Goal: Navigation & Orientation: Find specific page/section

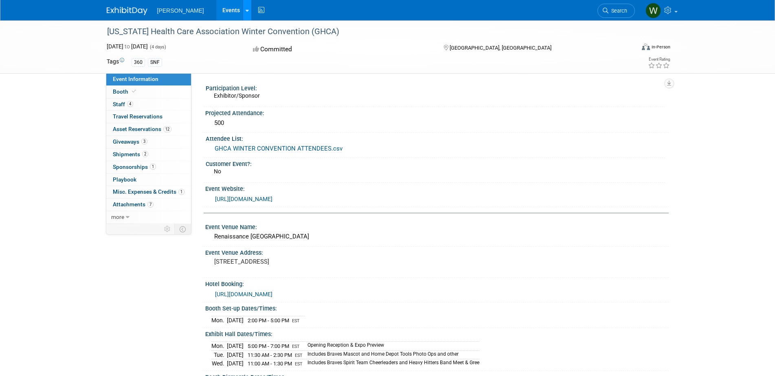
click at [246, 12] on icon at bounding box center [247, 10] width 3 height 5
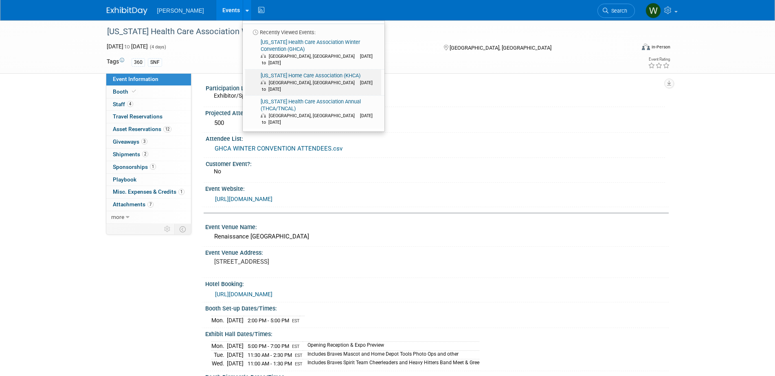
click at [269, 80] on span "[GEOGRAPHIC_DATA], [GEOGRAPHIC_DATA]" at bounding box center [314, 82] width 90 height 5
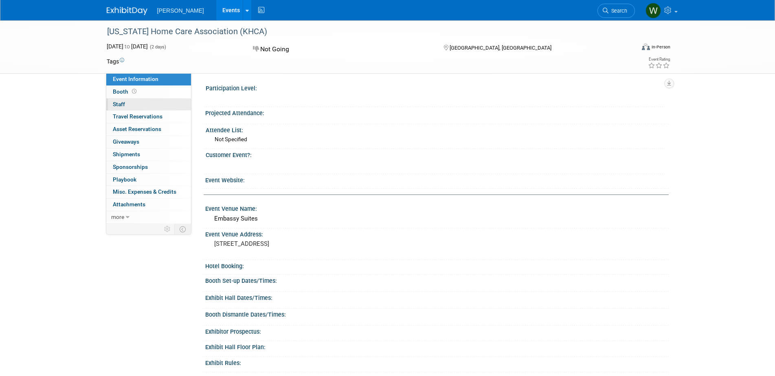
click at [131, 104] on link "0 Staff 0" at bounding box center [148, 105] width 85 height 12
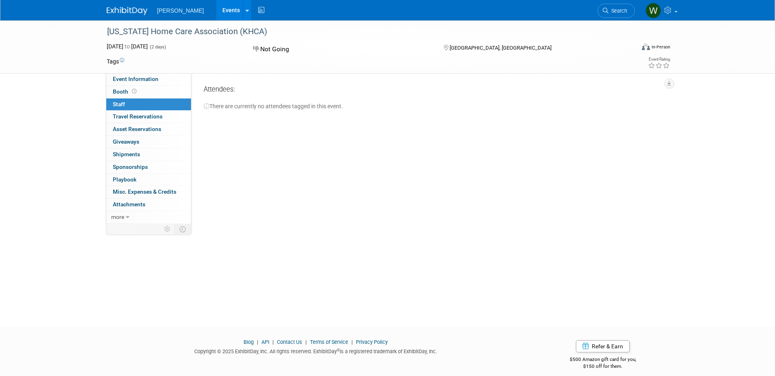
click at [216, 9] on link "Events" at bounding box center [231, 10] width 30 height 20
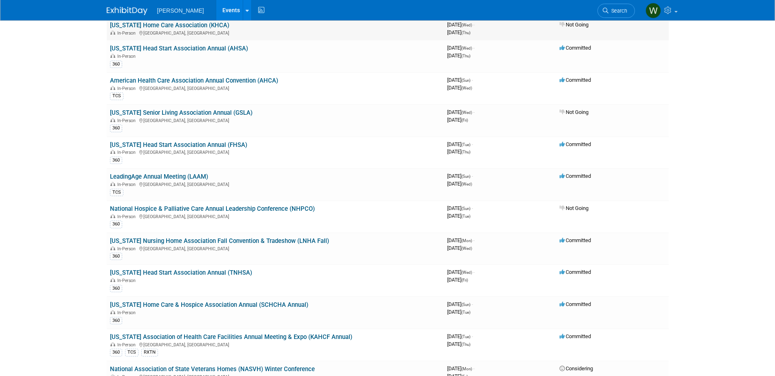
scroll to position [244, 0]
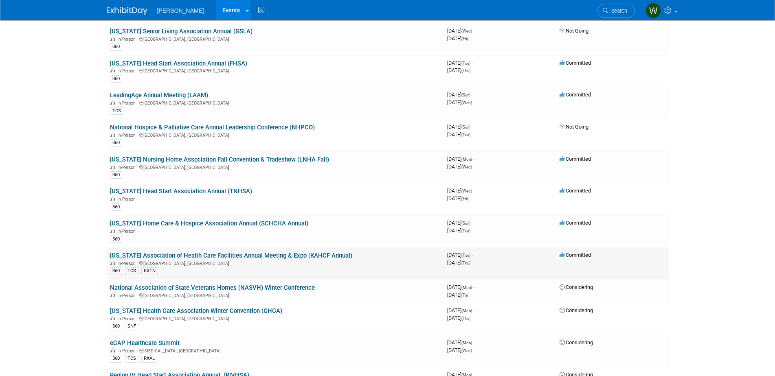
click at [255, 255] on link "[US_STATE] Association of Health Care Facilities Annual Meeting & Expo (KAHCF A…" at bounding box center [231, 255] width 242 height 7
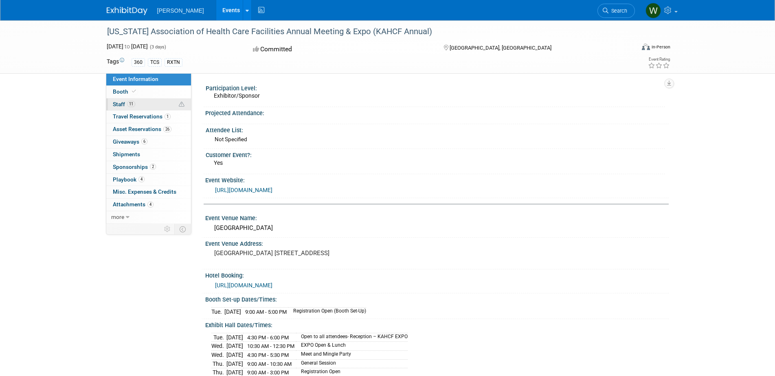
click at [144, 103] on link "11 Staff 11" at bounding box center [148, 105] width 85 height 12
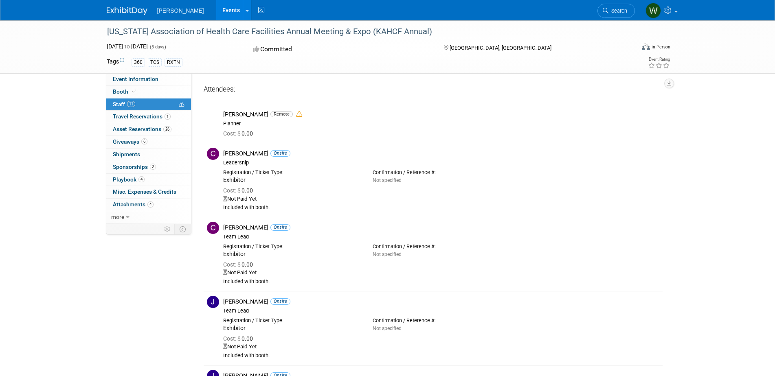
click at [216, 7] on link "Events" at bounding box center [231, 10] width 30 height 20
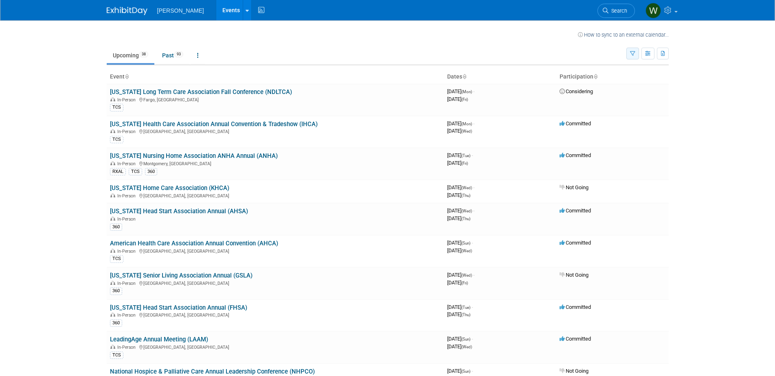
click at [630, 52] on icon "button" at bounding box center [632, 53] width 5 height 5
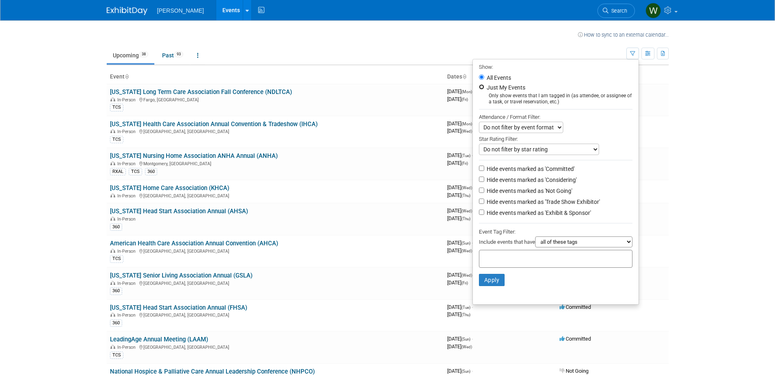
click at [479, 86] on input "Just My Events" at bounding box center [481, 86] width 5 height 5
radio input "true"
click at [485, 281] on button "Apply" at bounding box center [492, 280] width 26 height 12
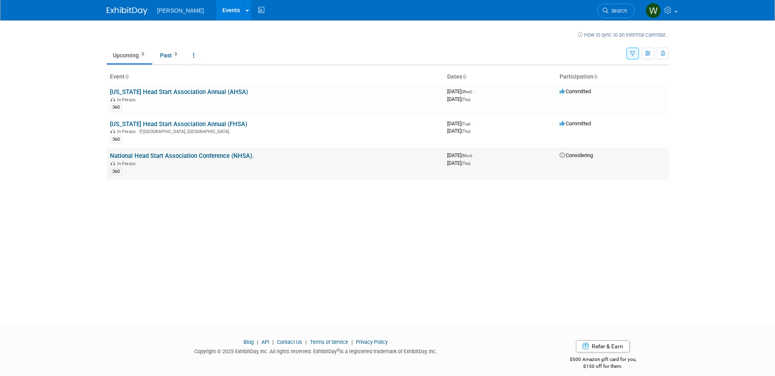
click at [205, 155] on link "National Head Start Association Conference (NHSA)." at bounding box center [182, 155] width 144 height 7
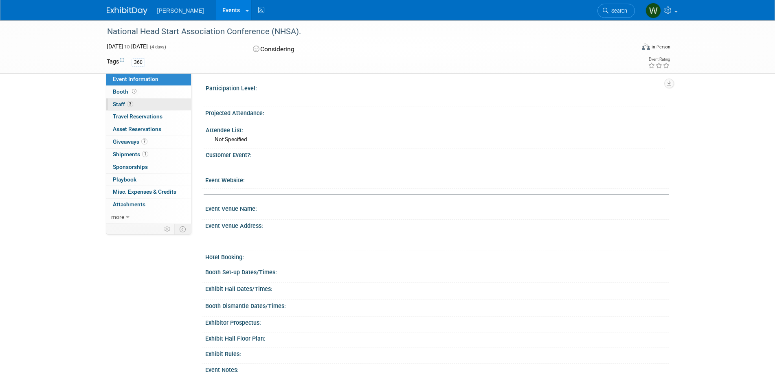
click at [146, 106] on link "3 Staff 3" at bounding box center [148, 105] width 85 height 12
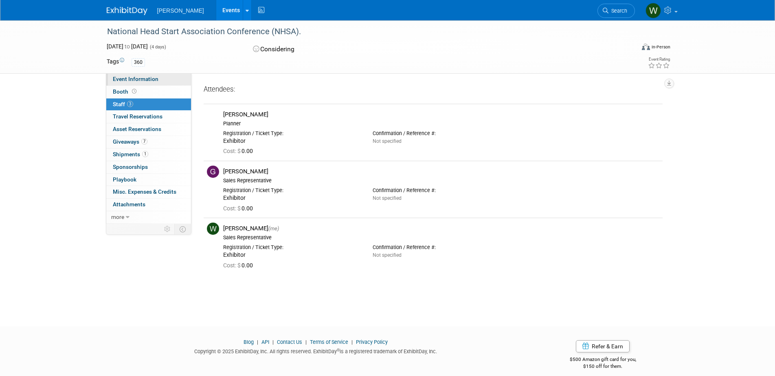
click at [143, 80] on span "Event Information" at bounding box center [136, 79] width 46 height 7
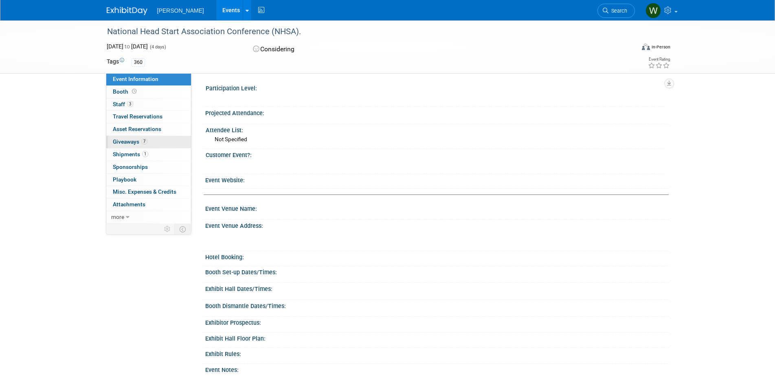
click at [147, 143] on span "7" at bounding box center [144, 141] width 6 height 6
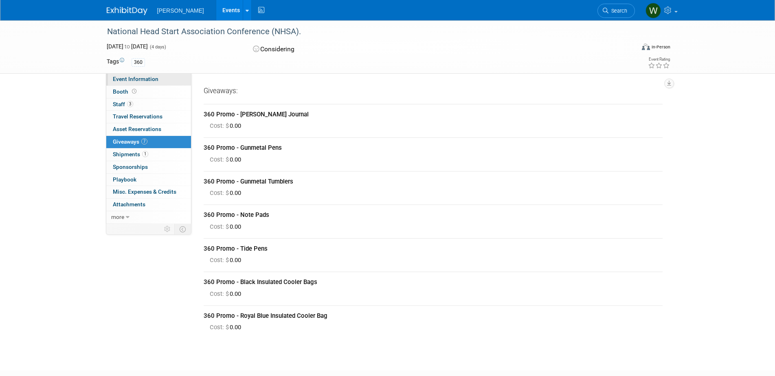
click at [152, 80] on span "Event Information" at bounding box center [136, 79] width 46 height 7
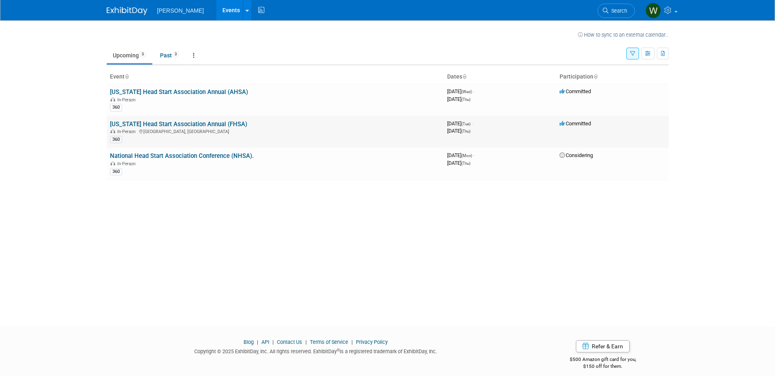
click at [165, 124] on link "[US_STATE] Head Start Association Annual (FHSA)" at bounding box center [178, 124] width 137 height 7
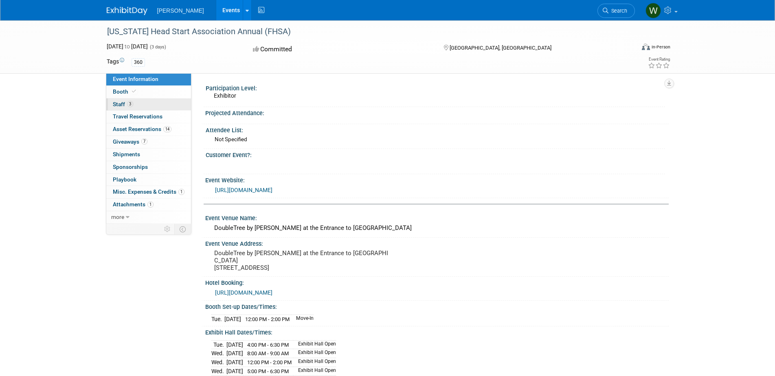
click at [150, 108] on link "3 Staff 3" at bounding box center [148, 105] width 85 height 12
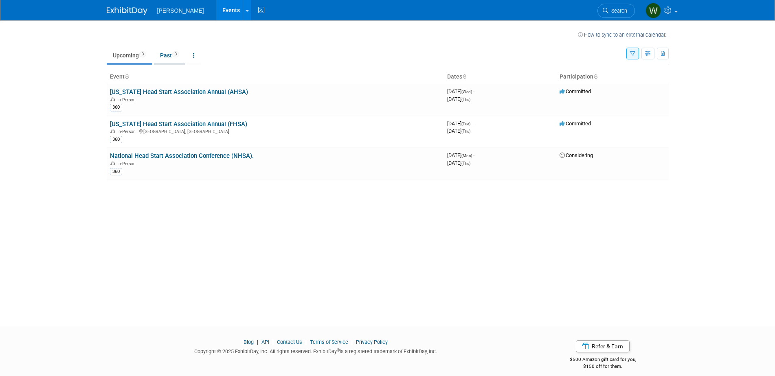
click at [169, 55] on link "Past 3" at bounding box center [169, 55] width 31 height 15
click at [198, 91] on link "National Head Start Association Conference (NHSA)." at bounding box center [182, 91] width 144 height 7
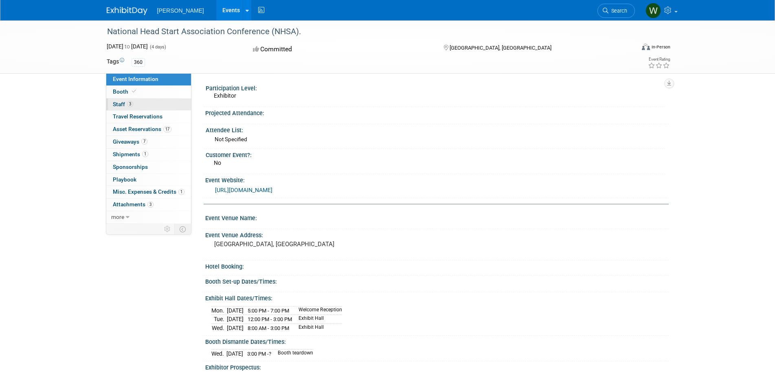
click at [149, 104] on link "3 Staff 3" at bounding box center [148, 105] width 85 height 12
